Goal: Book appointment/travel/reservation

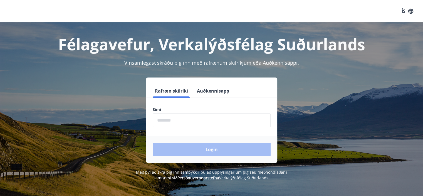
click at [210, 87] on button "Auðkennisapp" at bounding box center [213, 90] width 37 height 13
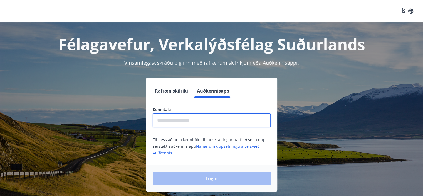
click at [194, 121] on input "text" at bounding box center [212, 120] width 118 height 14
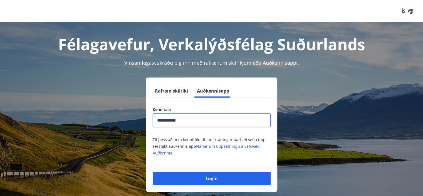
type input "**********"
click at [153, 171] on button "Login" at bounding box center [212, 177] width 118 height 13
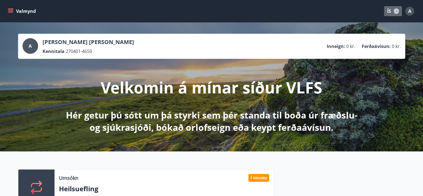
click at [397, 10] on icon "button" at bounding box center [396, 11] width 5 height 5
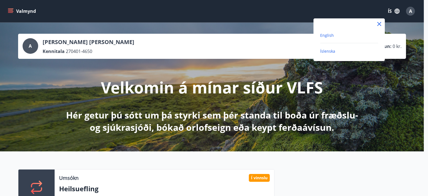
click at [332, 35] on span "English" at bounding box center [327, 35] width 14 height 5
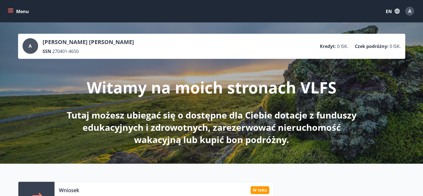
click at [10, 11] on icon "menu" at bounding box center [11, 11] width 6 height 6
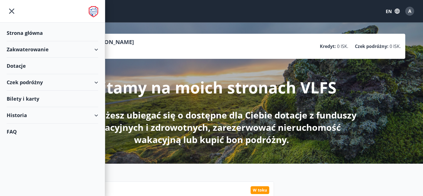
click at [79, 82] on div "Czek podróżny" at bounding box center [53, 82] width 92 height 16
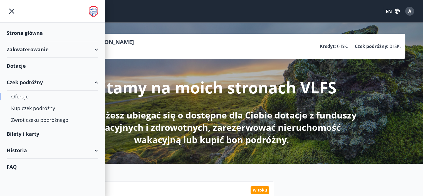
click at [27, 92] on div "Oferuje" at bounding box center [52, 96] width 83 height 12
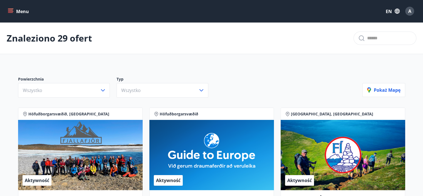
click at [8, 12] on icon "menu" at bounding box center [11, 11] width 6 height 6
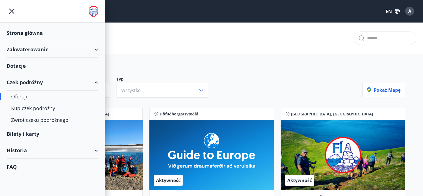
click at [51, 47] on div "Zakwaterowanie" at bounding box center [53, 49] width 92 height 16
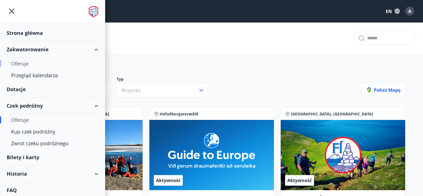
click at [26, 62] on font "Oferuje" at bounding box center [20, 63] width 18 height 7
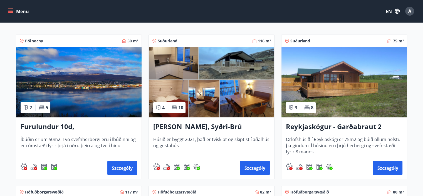
scroll to position [94, 0]
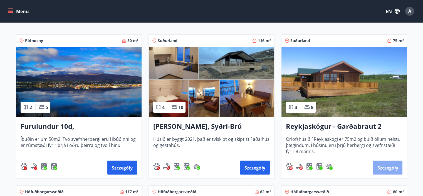
click at [380, 165] on font "Szczegóły" at bounding box center [387, 168] width 21 height 6
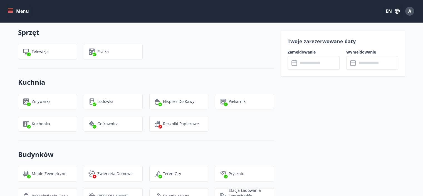
scroll to position [493, 0]
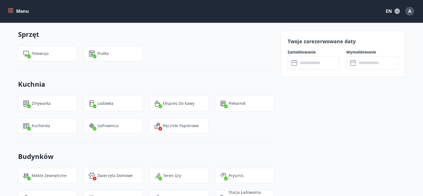
click at [294, 63] on icon at bounding box center [295, 63] width 7 height 7
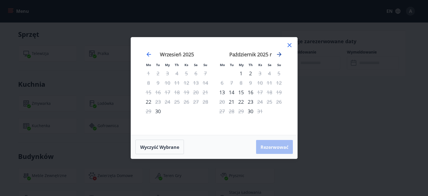
click at [279, 54] on icon "Przejdźmy do następnego miesiąca." at bounding box center [279, 54] width 7 height 7
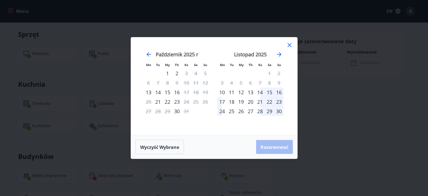
click at [290, 44] on icon at bounding box center [289, 45] width 7 height 7
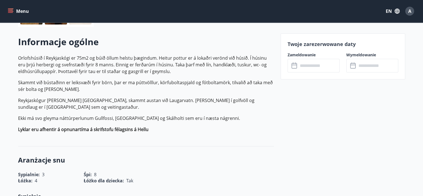
scroll to position [0, 0]
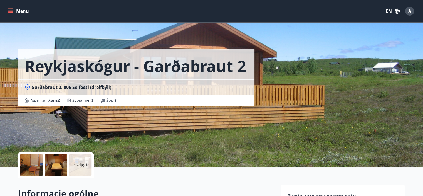
click at [9, 8] on button "Menu" at bounding box center [19, 11] width 24 height 10
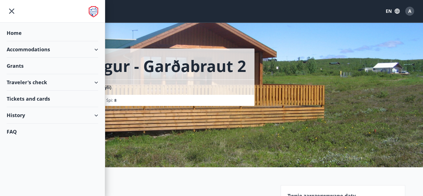
click at [54, 49] on div "Accommodations" at bounding box center [53, 49] width 92 height 16
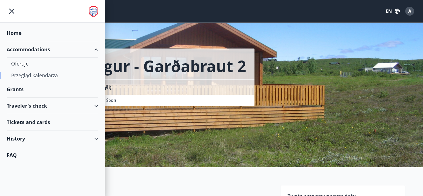
click at [35, 74] on font "Przegląd kalendarza" at bounding box center [34, 75] width 47 height 7
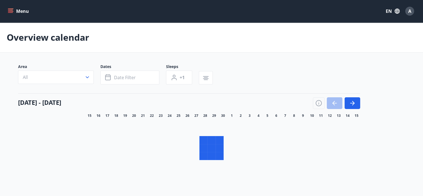
click at [125, 70] on span "Dates" at bounding box center [133, 67] width 66 height 7
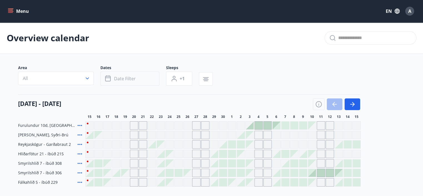
click at [109, 81] on icon "button" at bounding box center [108, 78] width 7 height 7
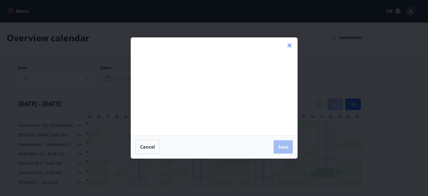
click at [110, 77] on div "Mo Tu We Th Fr Sa Su Mo Tu We Th Fr Sa Su August 2025 1 2 3 4 5 6 7 8 9 10 11 1…" at bounding box center [214, 98] width 428 height 196
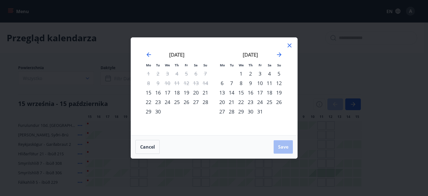
click at [277, 102] on div "26" at bounding box center [278, 101] width 9 height 9
click at [279, 56] on icon "Move forward to switch to the next month." at bounding box center [279, 54] width 4 height 4
click at [279, 74] on div "2" at bounding box center [278, 73] width 9 height 9
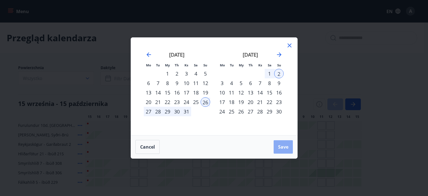
click at [279, 150] on button "Save" at bounding box center [282, 146] width 19 height 13
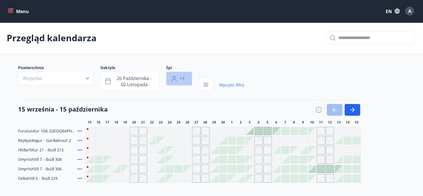
click at [180, 77] on font "+1" at bounding box center [182, 78] width 5 height 6
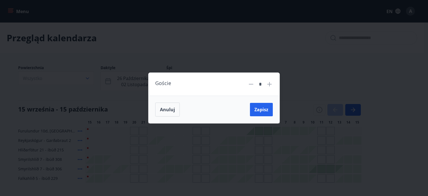
click at [270, 85] on icon at bounding box center [269, 84] width 7 height 7
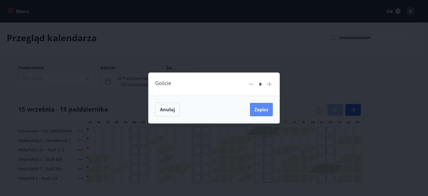
click at [262, 107] on font "Zapisz" at bounding box center [261, 109] width 14 height 6
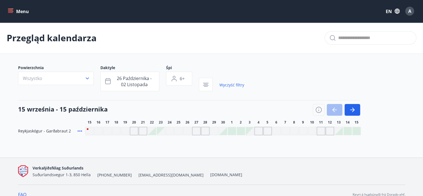
click at [191, 127] on div "Szare dni nie są dostępne" at bounding box center [187, 131] width 8 height 8
click at [187, 131] on div "Szare dni nie są dostępne" at bounding box center [187, 131] width 8 height 8
click at [112, 81] on button "26 października - 02 listopada" at bounding box center [129, 81] width 59 height 19
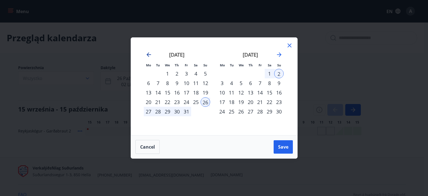
click at [147, 55] on icon "Move backward to switch to the previous month." at bounding box center [148, 54] width 7 height 7
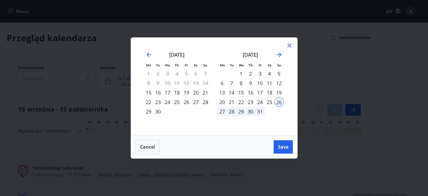
click at [197, 95] on div "20" at bounding box center [195, 92] width 9 height 9
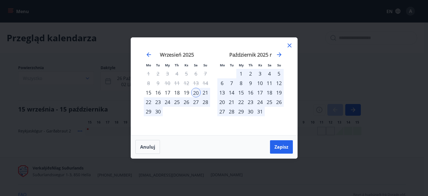
click at [203, 93] on font "21" at bounding box center [205, 92] width 6 height 7
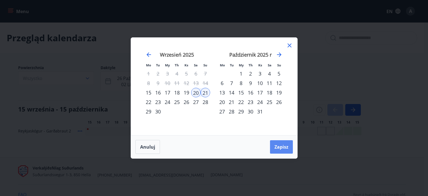
click at [275, 146] on font "Zapisz" at bounding box center [281, 147] width 14 height 6
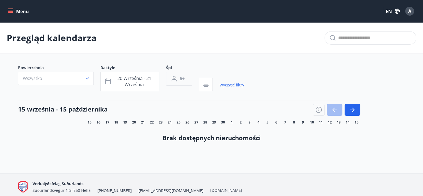
click at [179, 78] on button "6+" at bounding box center [179, 79] width 26 height 14
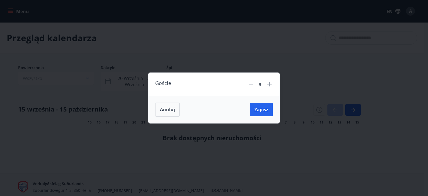
click at [252, 83] on icon at bounding box center [250, 84] width 7 height 7
click at [258, 113] on button "Zapisz" at bounding box center [261, 109] width 23 height 13
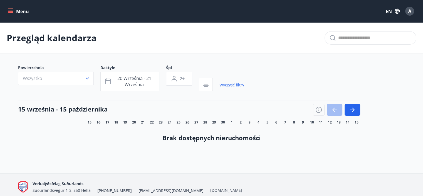
scroll to position [23, 0]
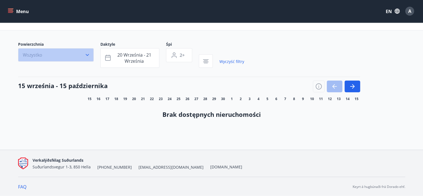
click at [80, 56] on button "Wszystko" at bounding box center [56, 54] width 76 height 13
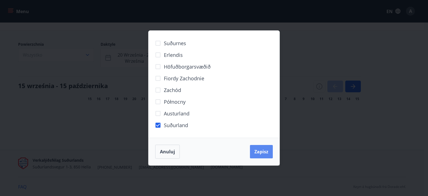
click at [256, 153] on font "Zapisz" at bounding box center [261, 151] width 14 height 6
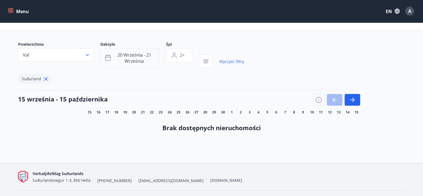
click at [108, 61] on button "20 września - 21 września" at bounding box center [129, 57] width 59 height 19
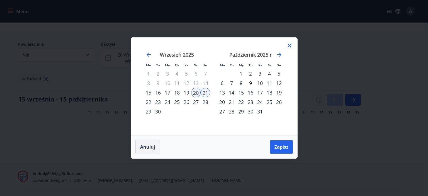
click at [150, 148] on font "Anuluj" at bounding box center [147, 147] width 15 height 6
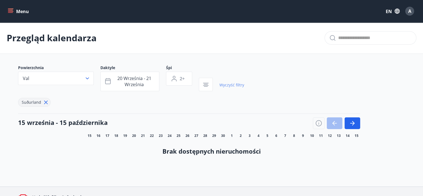
click at [228, 86] on font "Wyczyść filtry" at bounding box center [232, 84] width 25 height 5
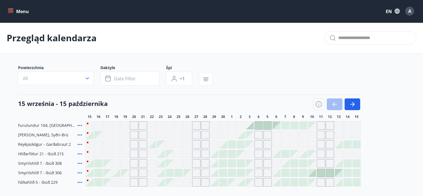
type input "*"
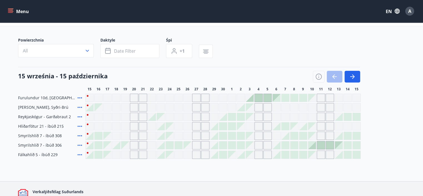
scroll to position [28, 0]
click at [355, 74] on icon "button" at bounding box center [352, 76] width 7 height 7
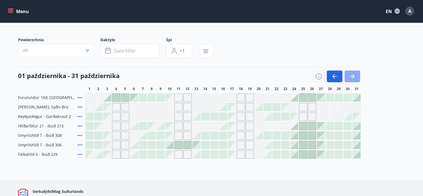
click at [354, 77] on icon "button" at bounding box center [352, 76] width 7 height 7
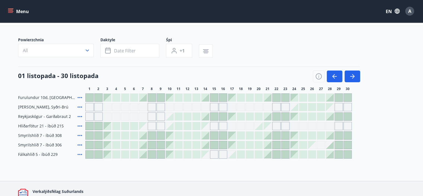
click at [281, 48] on div "Powierzchnia All Daktyle Date filter Śpi +1" at bounding box center [212, 48] width 388 height 23
click at [333, 79] on icon "button" at bounding box center [335, 76] width 7 height 7
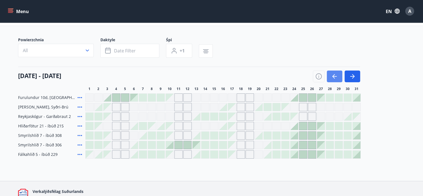
click at [333, 79] on icon "button" at bounding box center [335, 76] width 7 height 7
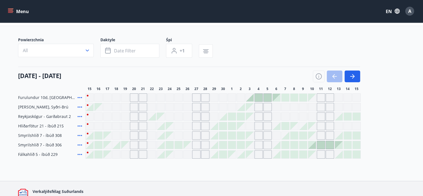
click at [252, 98] on div at bounding box center [250, 98] width 8 height 8
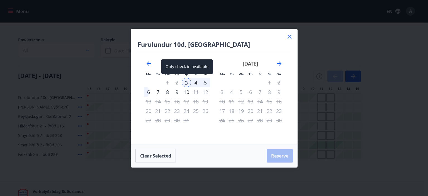
click at [188, 83] on div "3" at bounding box center [186, 82] width 9 height 9
click at [148, 92] on div "6" at bounding box center [148, 91] width 9 height 9
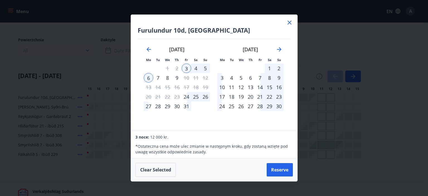
click at [289, 21] on icon at bounding box center [289, 22] width 7 height 7
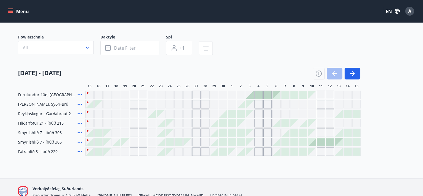
scroll to position [31, 0]
click at [161, 141] on div at bounding box center [161, 142] width 8 height 8
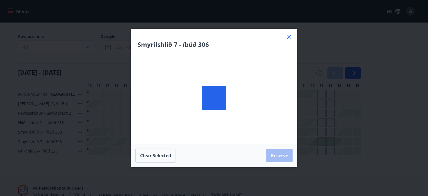
click at [161, 141] on div at bounding box center [214, 98] width 166 height 138
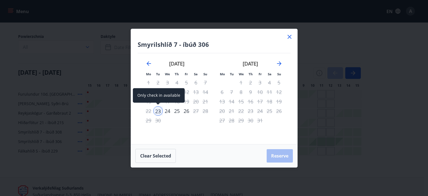
click at [159, 109] on div "23" at bounding box center [157, 110] width 9 height 9
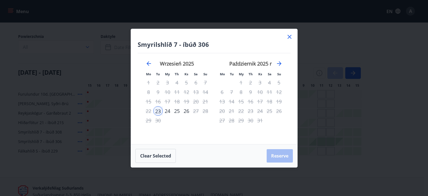
click at [174, 111] on font "25" at bounding box center [177, 110] width 6 height 7
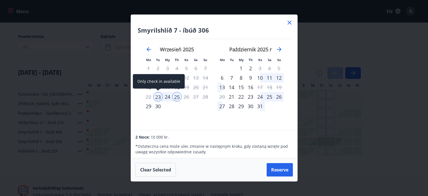
click at [156, 96] on div "23" at bounding box center [157, 96] width 9 height 9
click at [260, 96] on div "24" at bounding box center [259, 96] width 9 height 9
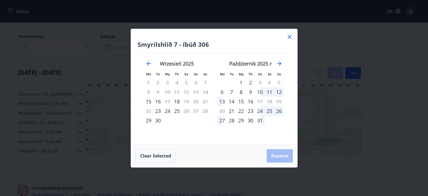
click at [259, 110] on div "24" at bounding box center [259, 110] width 9 height 9
click at [278, 110] on font "26" at bounding box center [279, 110] width 6 height 7
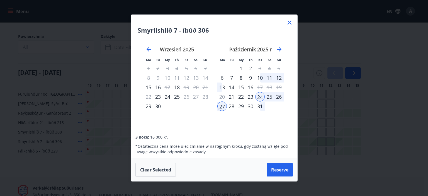
click at [289, 23] on icon at bounding box center [289, 22] width 1 height 1
